Goal: Task Accomplishment & Management: Manage account settings

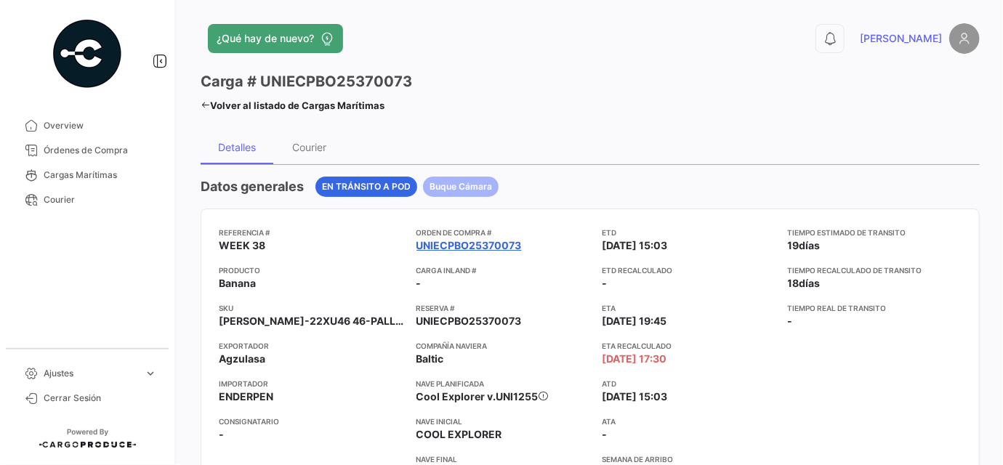
click at [489, 243] on link "UNIECPBO25370073" at bounding box center [468, 245] width 105 height 15
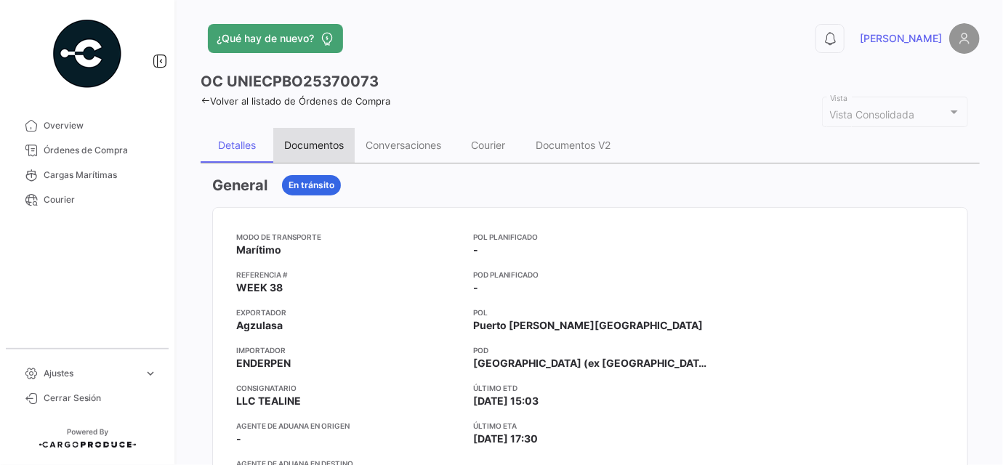
click at [329, 146] on div "Documentos" at bounding box center [314, 145] width 60 height 12
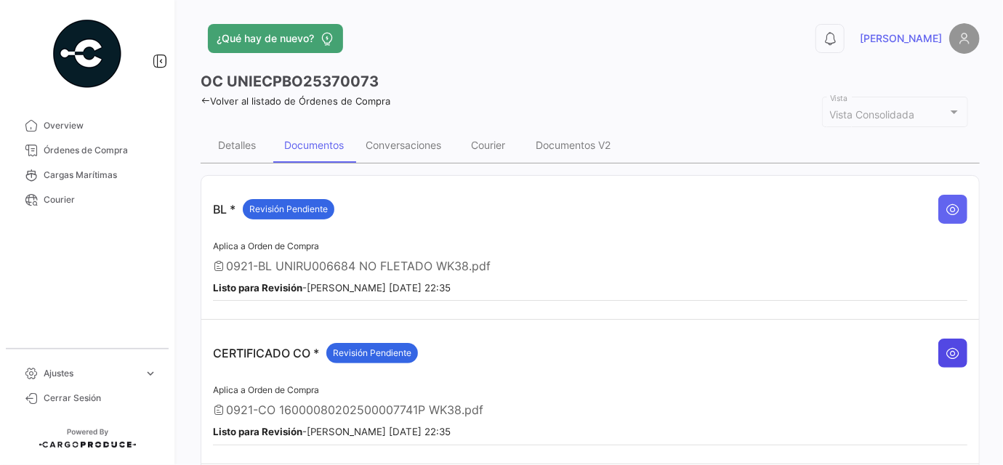
click at [950, 346] on icon at bounding box center [952, 353] width 15 height 15
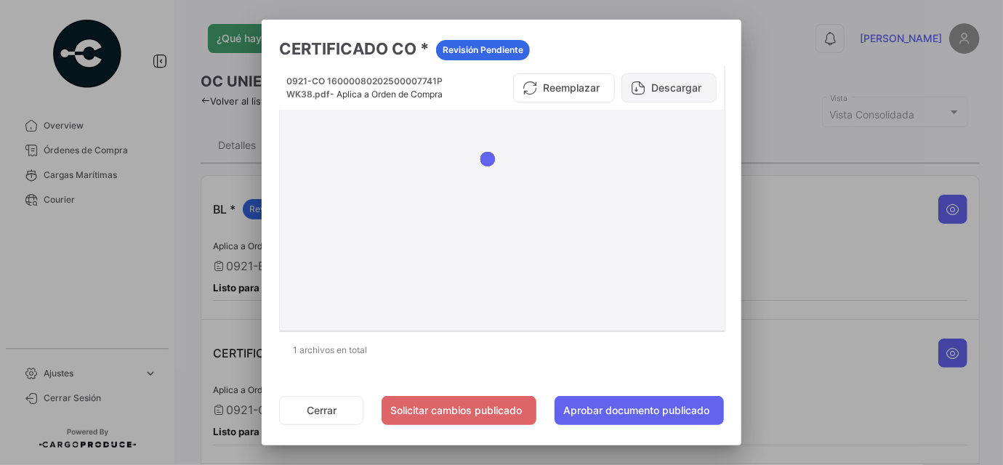
click at [684, 78] on button "Descargar" at bounding box center [668, 87] width 95 height 29
click at [317, 416] on button "Cerrar" at bounding box center [321, 410] width 84 height 29
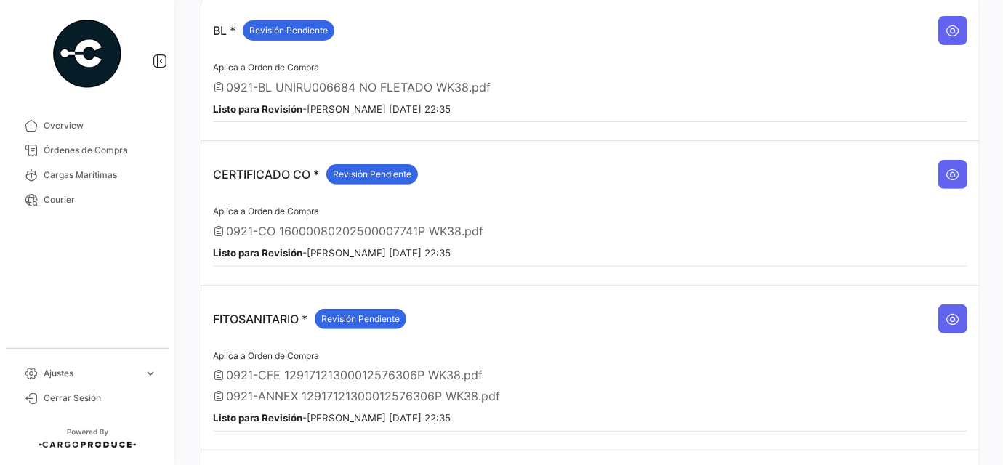
scroll to position [198, 0]
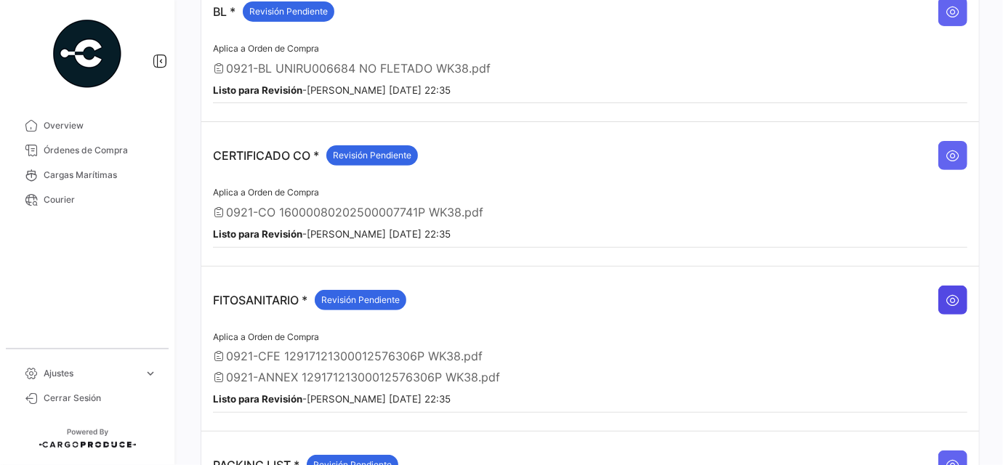
click at [945, 293] on icon at bounding box center [952, 300] width 15 height 15
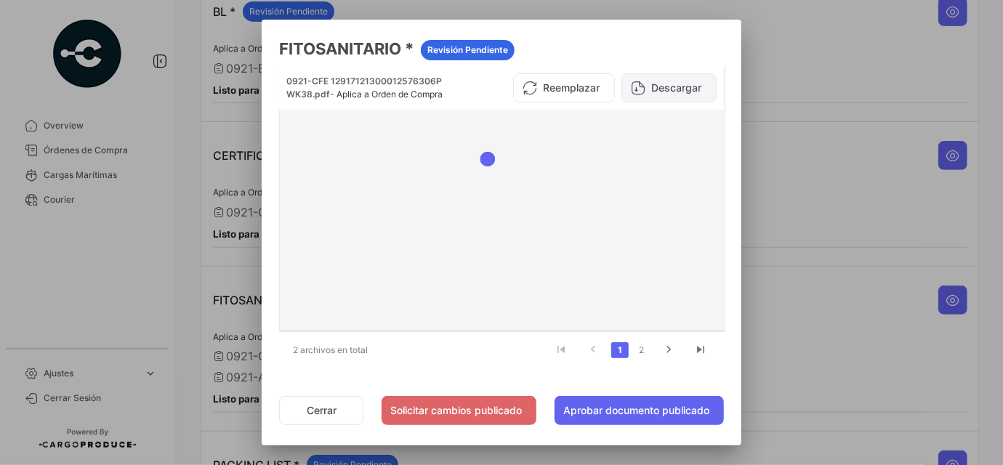
click at [681, 84] on button "Descargar" at bounding box center [668, 87] width 95 height 29
click at [639, 348] on link "2" at bounding box center [641, 350] width 17 height 16
click at [673, 86] on button "Descargar" at bounding box center [668, 87] width 95 height 29
click at [317, 410] on button "Cerrar" at bounding box center [321, 410] width 84 height 29
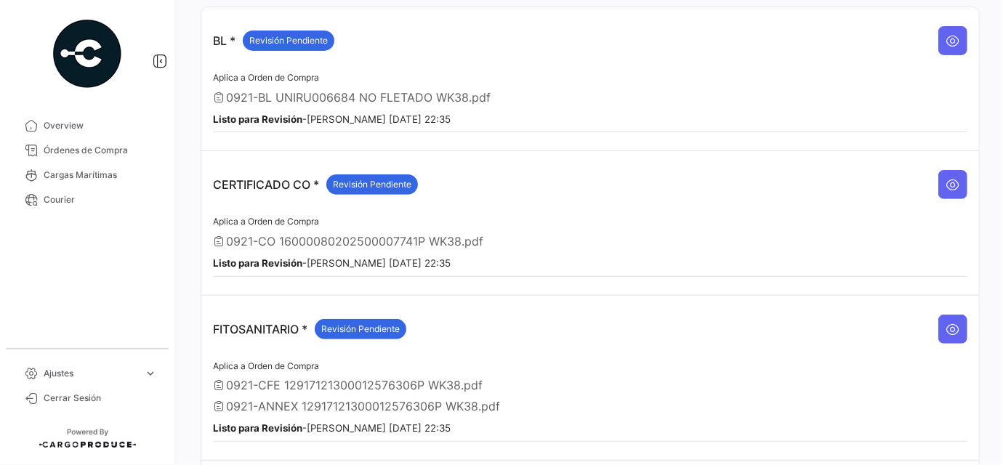
scroll to position [44, 0]
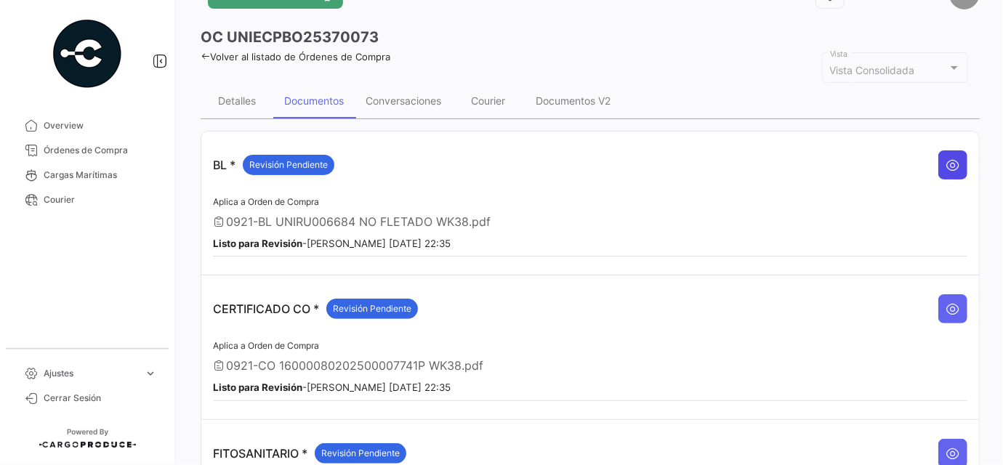
click at [938, 154] on button at bounding box center [952, 164] width 29 height 29
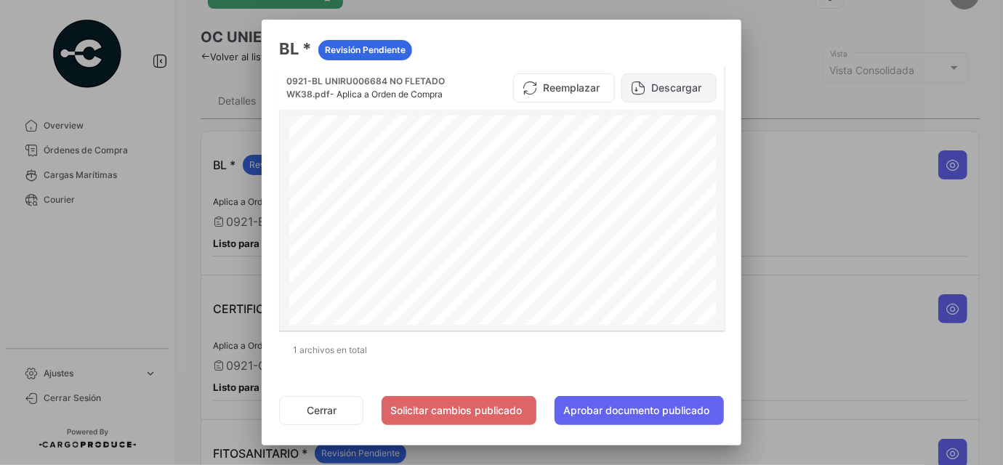
click at [689, 84] on button "Descargar" at bounding box center [668, 87] width 95 height 29
click at [830, 211] on div at bounding box center [501, 232] width 1003 height 465
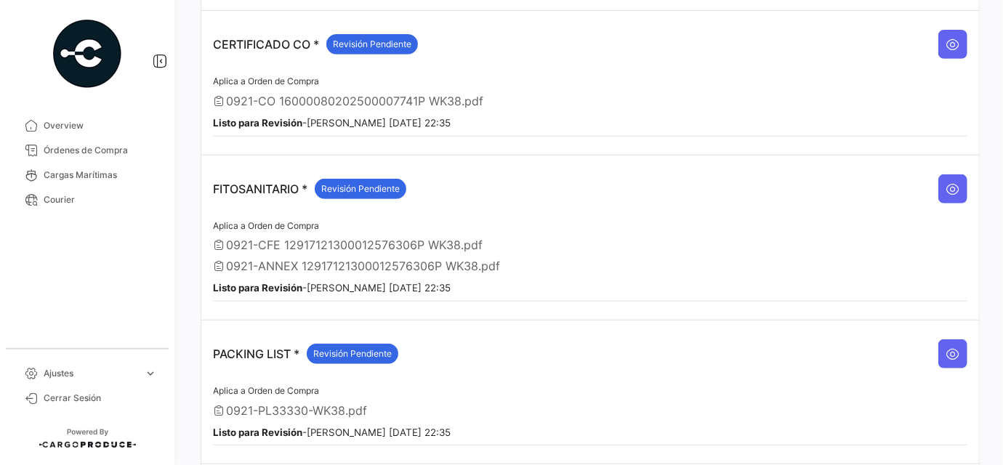
scroll to position [375, 0]
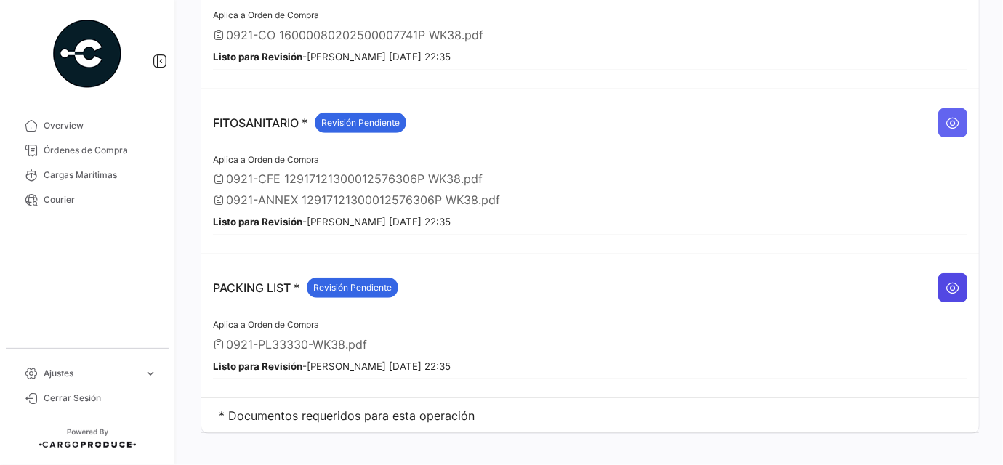
click at [947, 280] on icon at bounding box center [952, 287] width 15 height 15
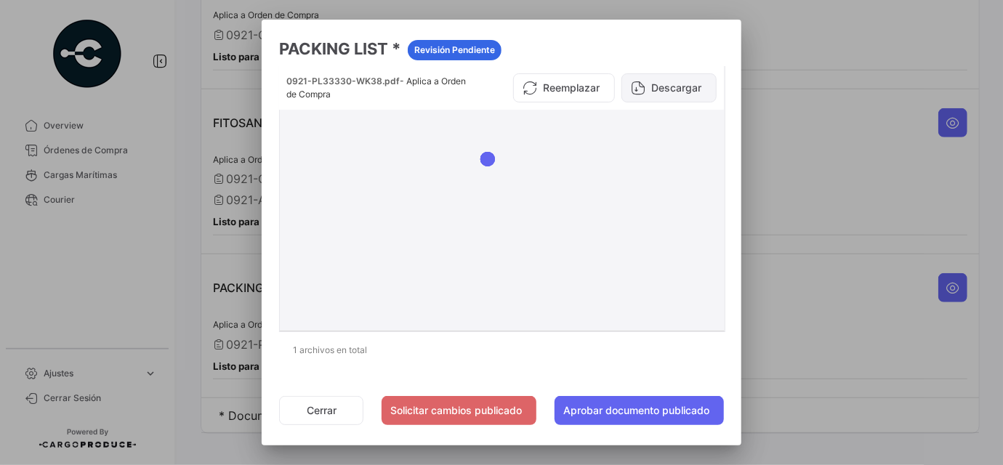
click at [650, 89] on button "Descargar" at bounding box center [668, 87] width 95 height 29
click at [854, 372] on div at bounding box center [501, 232] width 1003 height 465
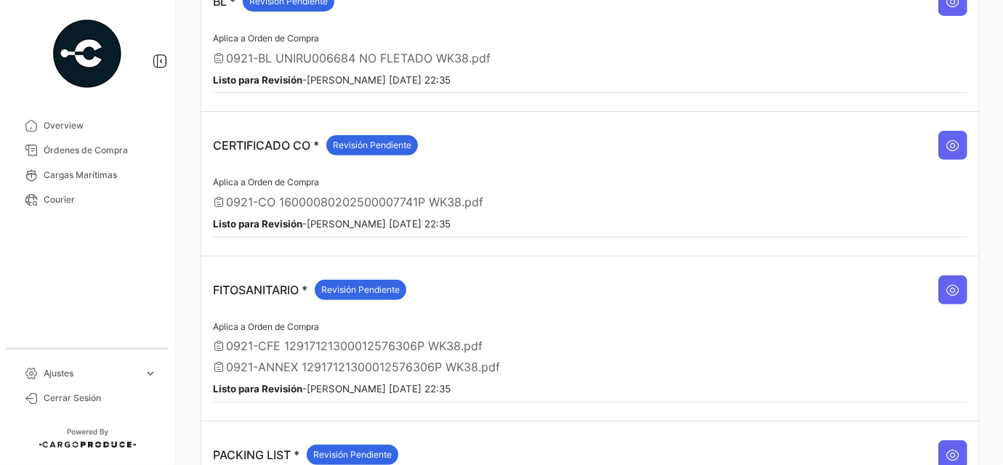
scroll to position [177, 0]
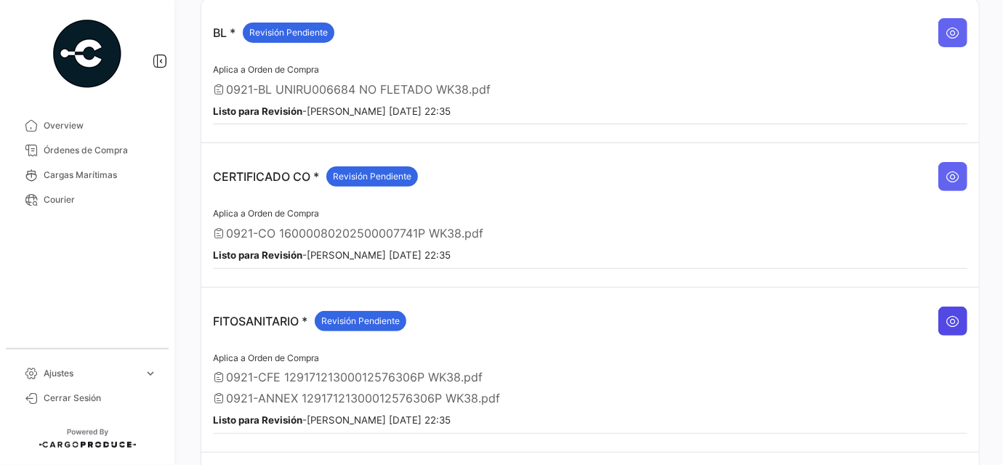
click at [955, 315] on button at bounding box center [952, 321] width 29 height 29
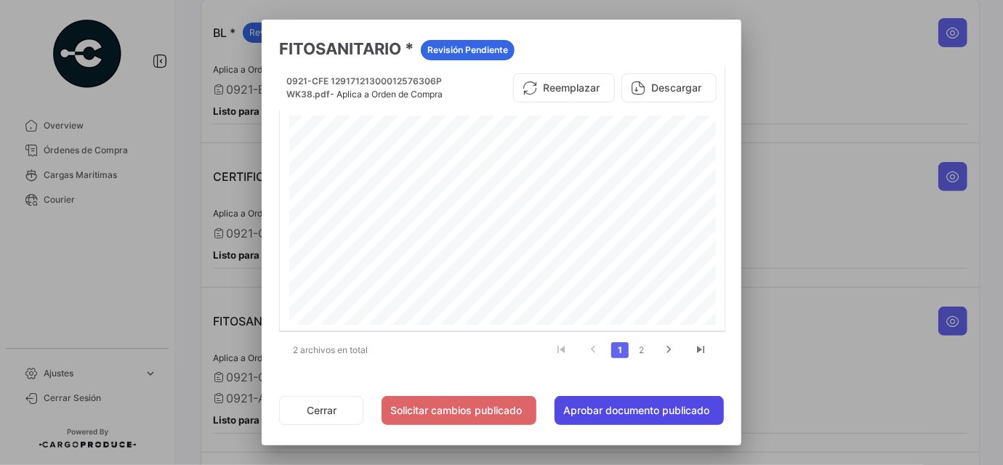
click at [628, 406] on button "Aprobar documento publicado" at bounding box center [638, 410] width 169 height 29
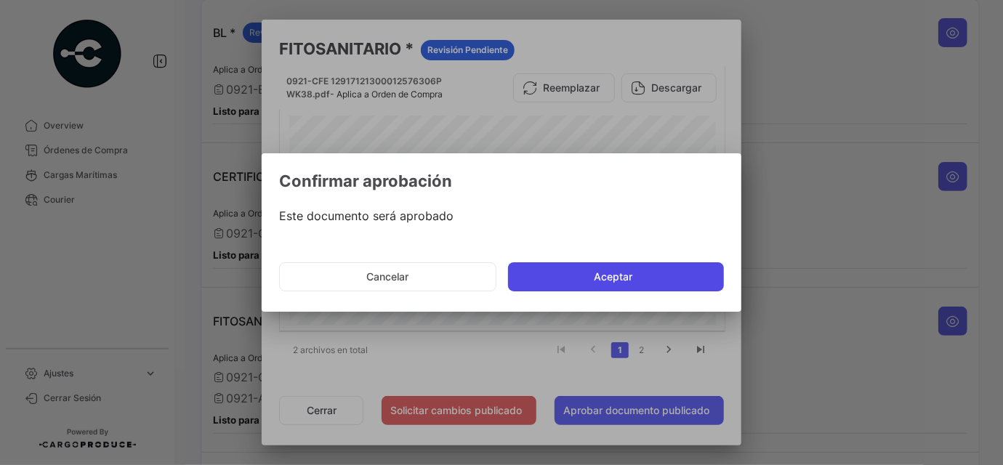
click at [627, 263] on button "Aceptar" at bounding box center [616, 276] width 216 height 29
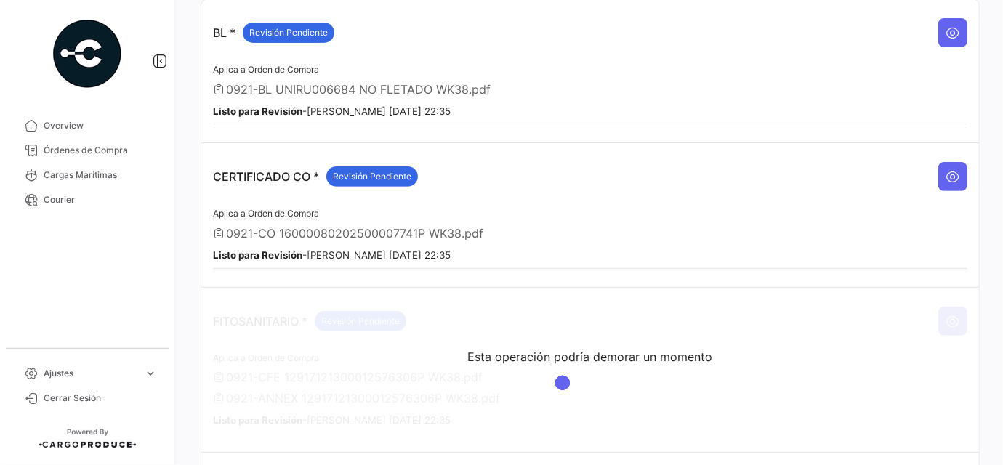
click at [639, 352] on div "Esta operación podría demorar un momento" at bounding box center [590, 356] width 245 height 15
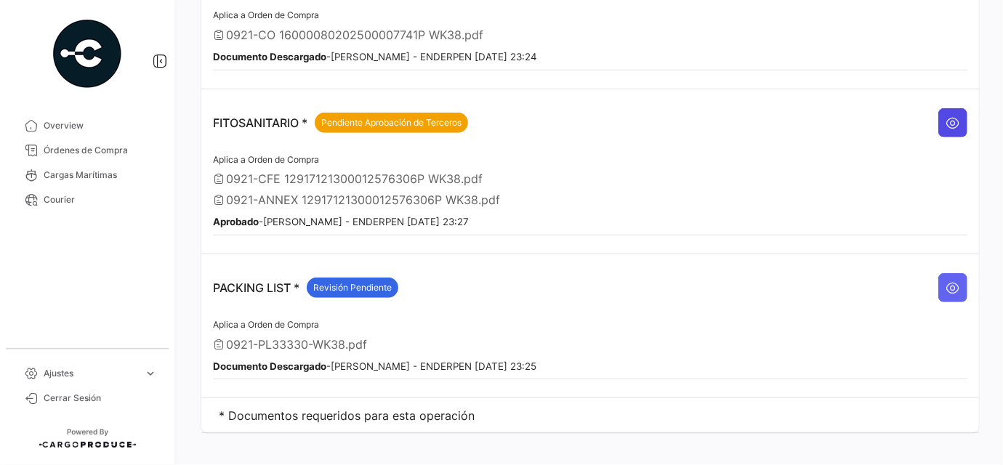
click at [951, 118] on icon at bounding box center [952, 123] width 15 height 15
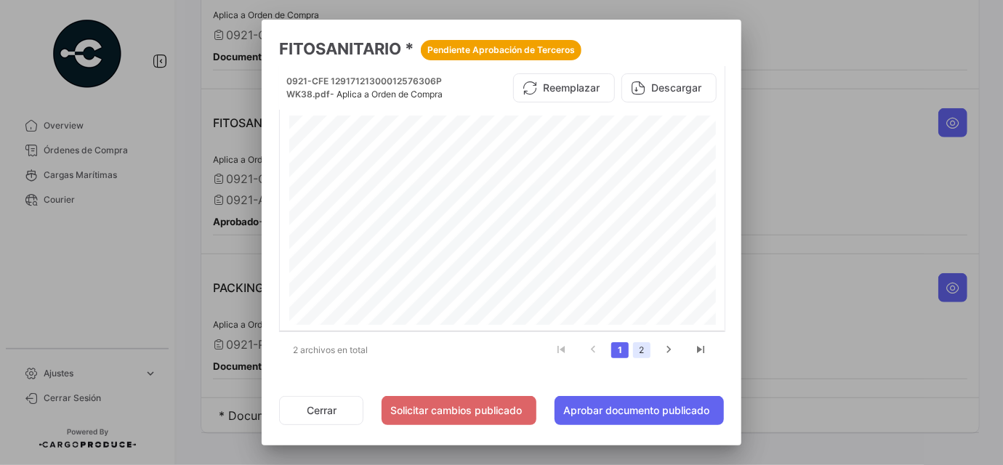
click at [647, 349] on link "2" at bounding box center [641, 350] width 17 height 16
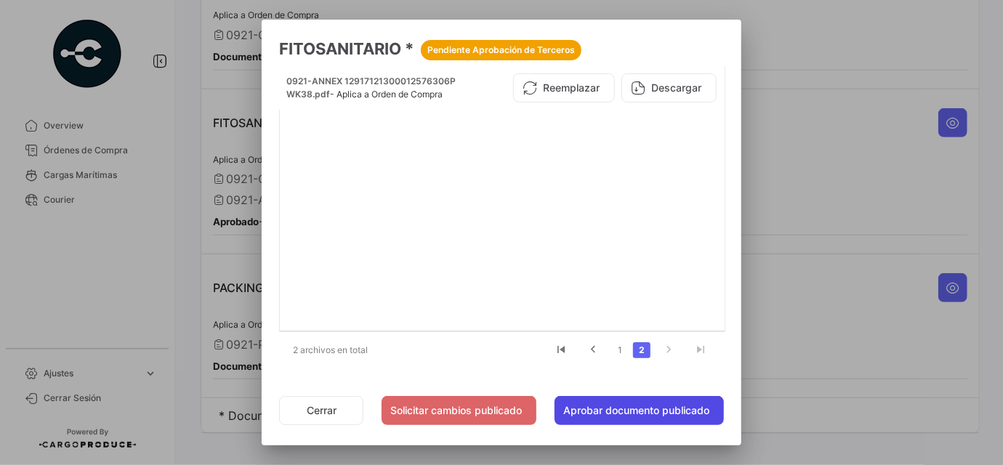
click at [651, 405] on button "Aprobar documento publicado" at bounding box center [638, 410] width 169 height 29
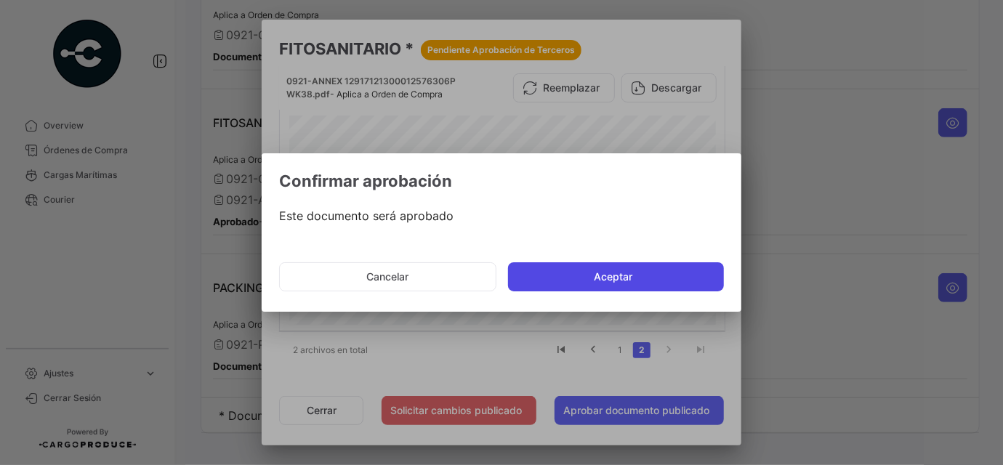
click at [627, 270] on button "Aceptar" at bounding box center [616, 276] width 216 height 29
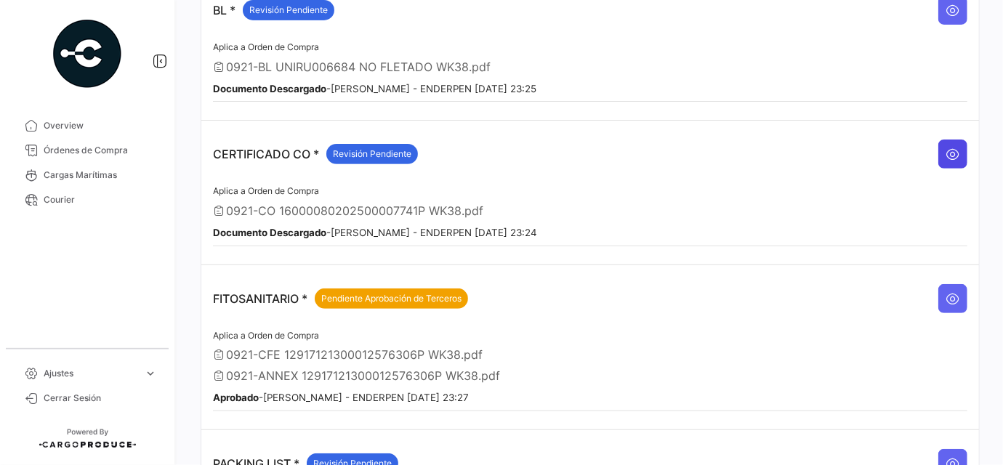
scroll to position [177, 0]
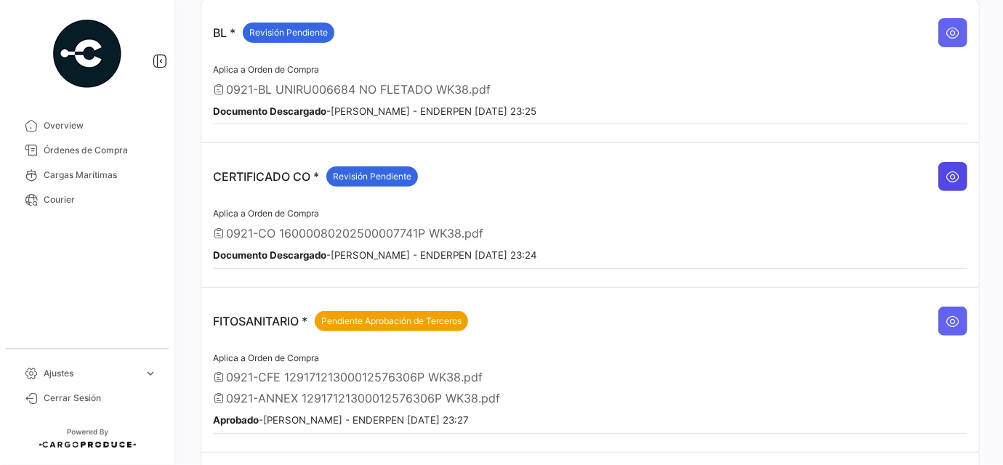
click at [949, 169] on icon at bounding box center [952, 176] width 15 height 15
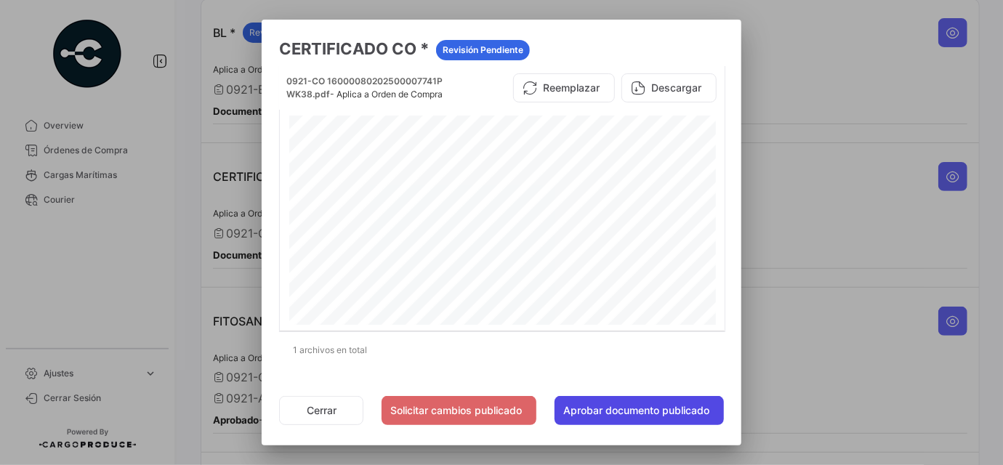
click at [652, 404] on button "Aprobar documento publicado" at bounding box center [638, 410] width 169 height 29
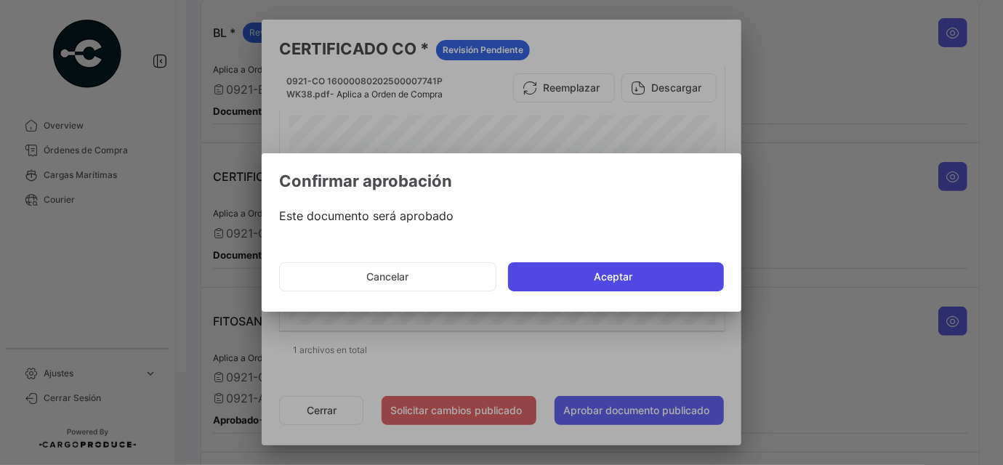
click at [615, 266] on button "Aceptar" at bounding box center [616, 276] width 216 height 29
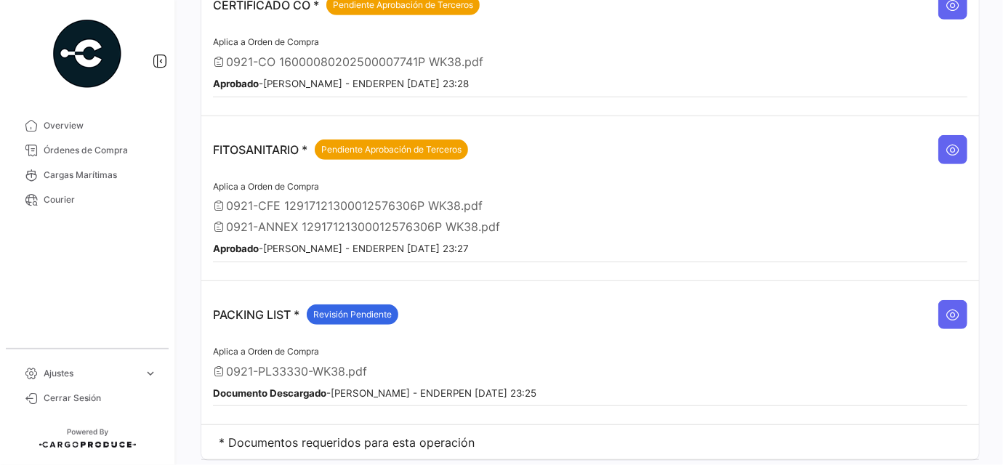
scroll to position [375, 0]
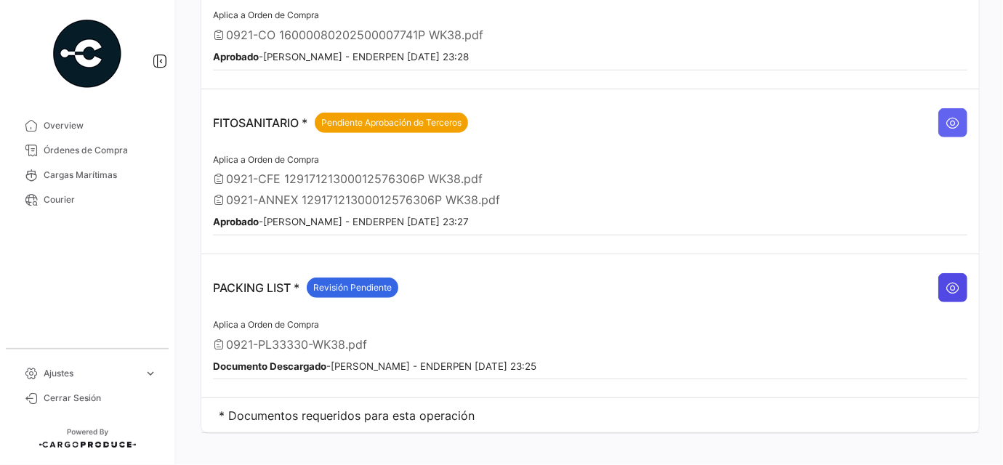
click at [958, 274] on button at bounding box center [952, 287] width 29 height 29
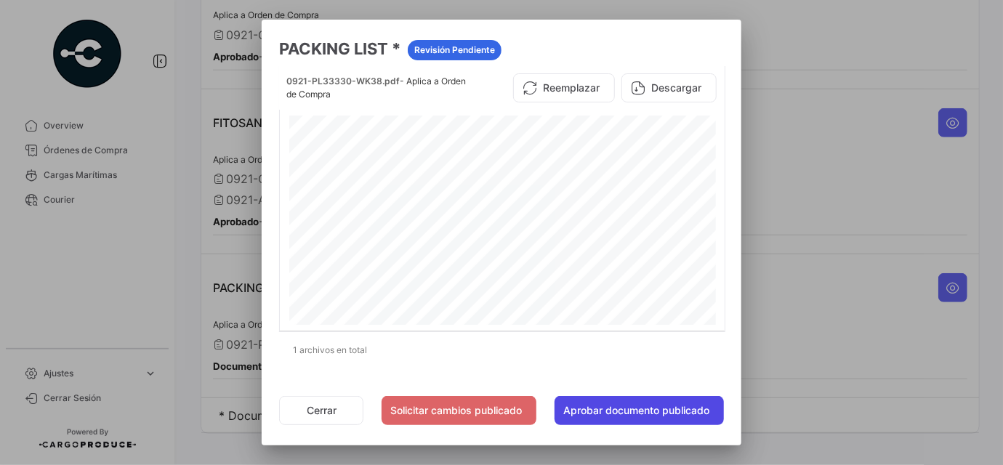
click at [666, 405] on button "Aprobar documento publicado" at bounding box center [638, 410] width 169 height 29
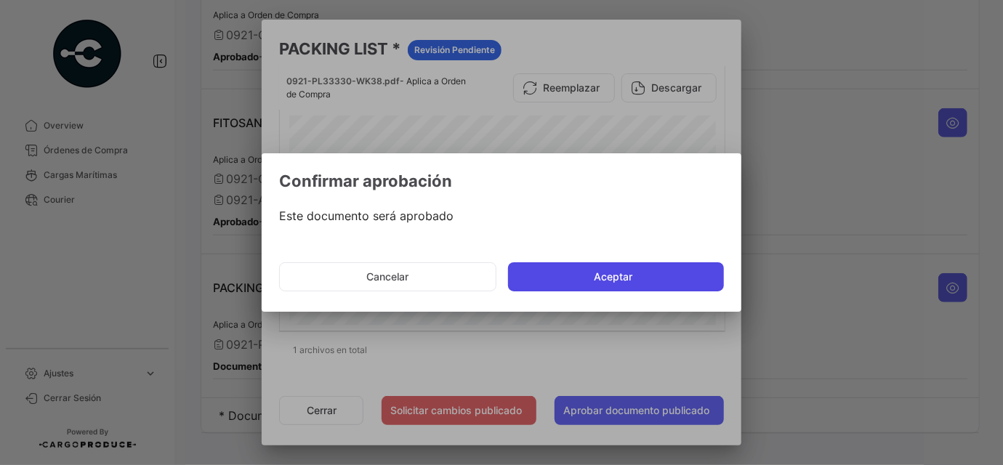
click at [588, 278] on button "Aceptar" at bounding box center [616, 276] width 216 height 29
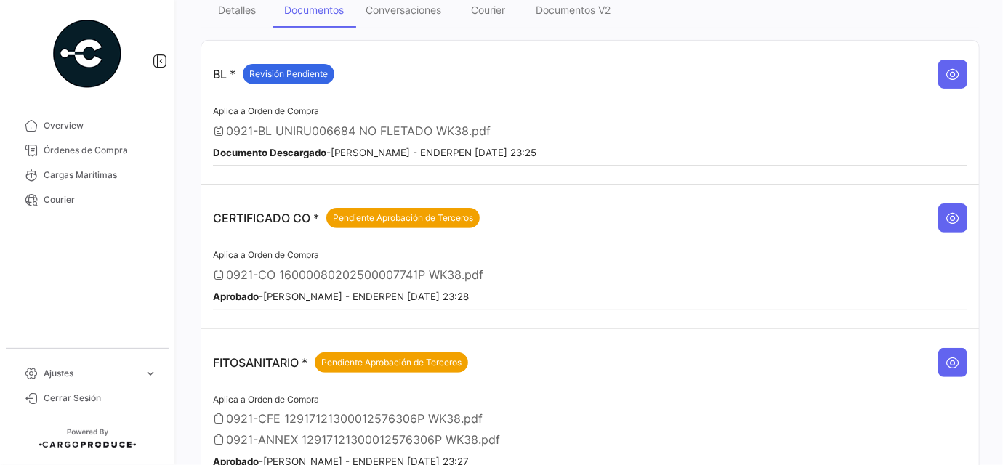
scroll to position [110, 0]
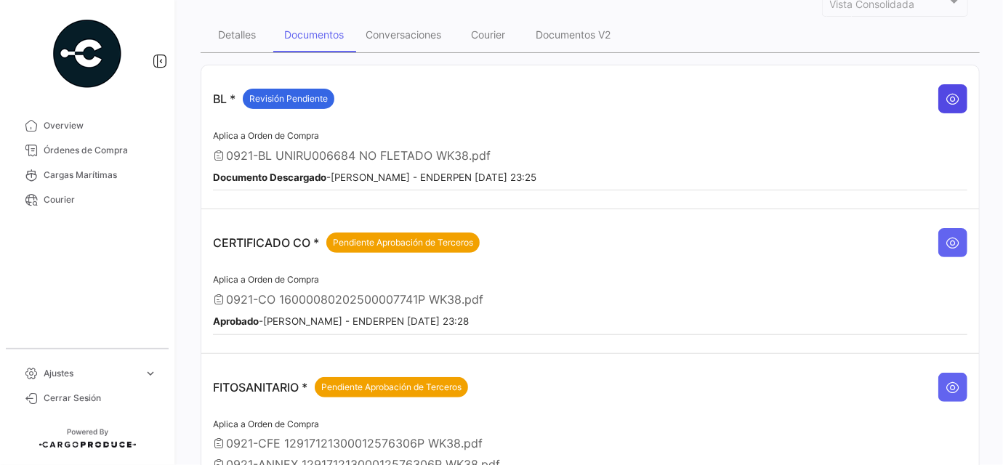
click at [948, 102] on icon at bounding box center [952, 99] width 15 height 15
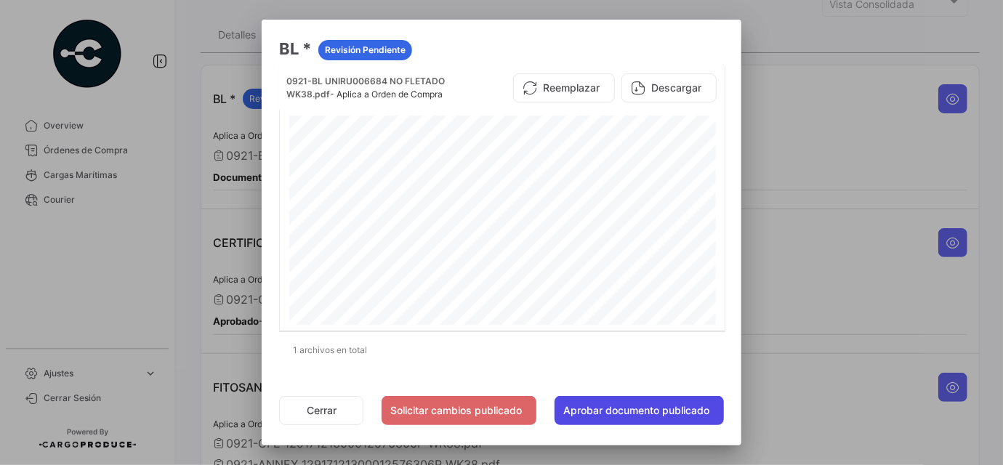
click at [624, 404] on button "Aprobar documento publicado" at bounding box center [638, 410] width 169 height 29
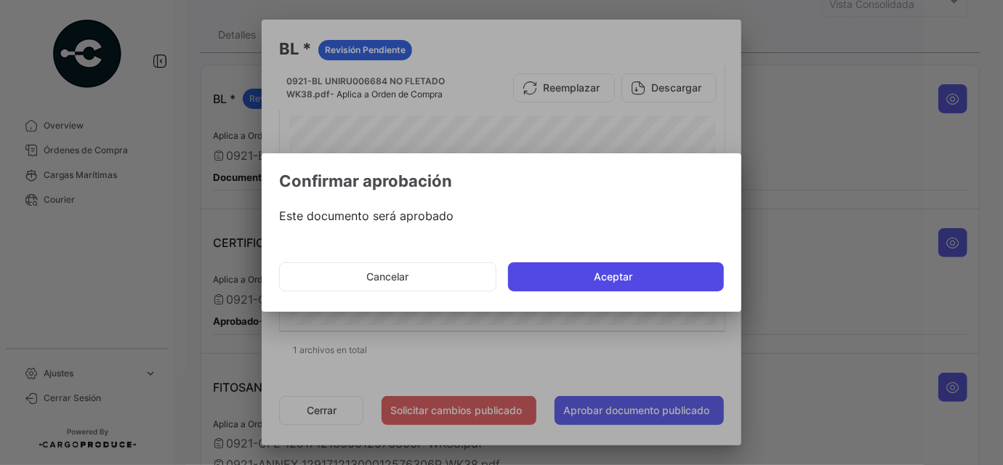
click at [646, 275] on button "Aceptar" at bounding box center [616, 276] width 216 height 29
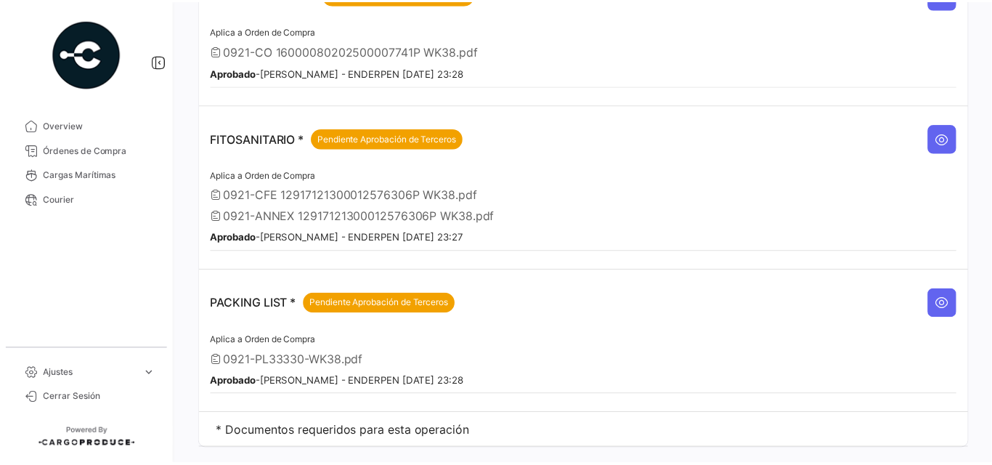
scroll to position [375, 0]
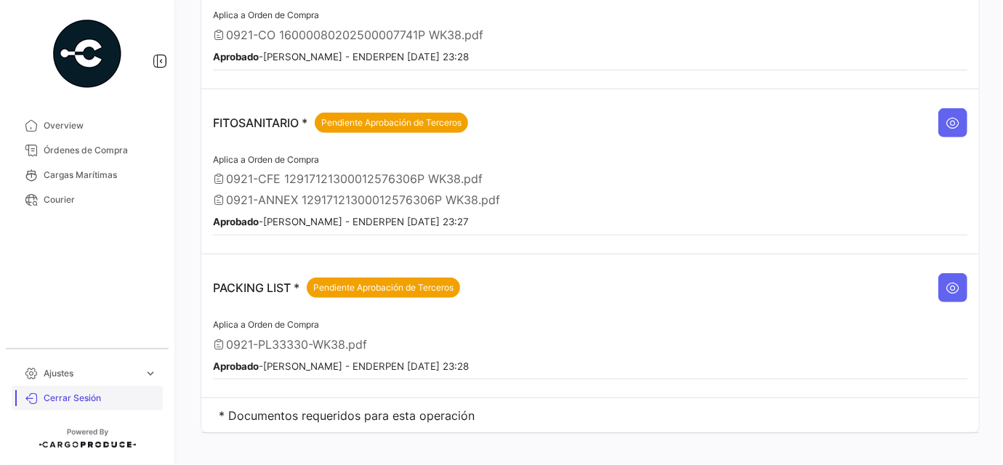
click at [73, 395] on span "Cerrar Sesión" at bounding box center [100, 398] width 113 height 13
